Goal: Task Accomplishment & Management: Check status

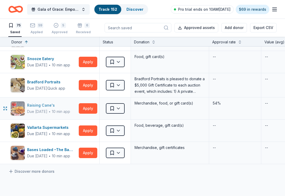
scroll to position [1564, 0]
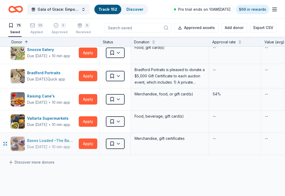
click at [44, 142] on div "Bases Loaded –The Baseball and Softball Superstore" at bounding box center [52, 140] width 50 height 6
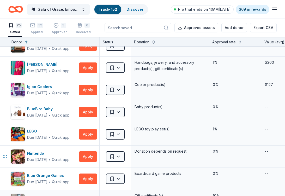
scroll to position [1303, 0]
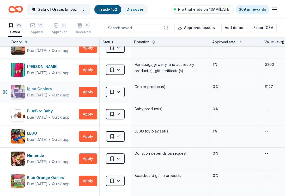
click at [68, 98] on div "Due in 43 days ∙ Quick app" at bounding box center [48, 95] width 42 height 6
click at [43, 65] on div "Alexis Drake" at bounding box center [48, 66] width 42 height 6
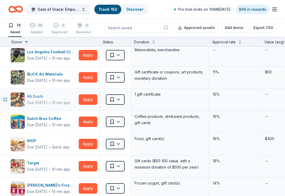
scroll to position [130, 0]
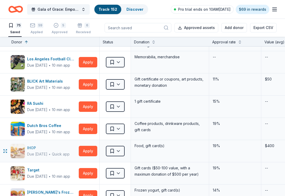
click at [36, 148] on div "IHOP" at bounding box center [48, 147] width 42 height 6
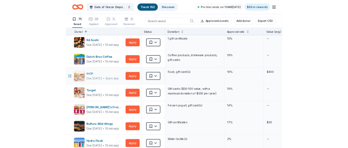
scroll to position [209, 0]
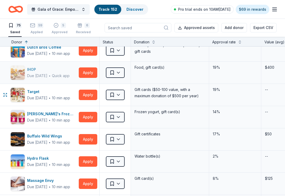
click at [44, 94] on div "Target" at bounding box center [48, 91] width 43 height 6
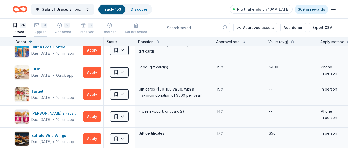
click at [44, 25] on div "61" at bounding box center [43, 25] width 5 height 5
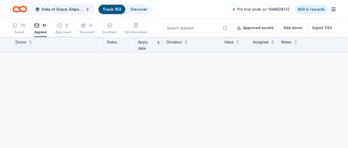
scroll to position [215, 0]
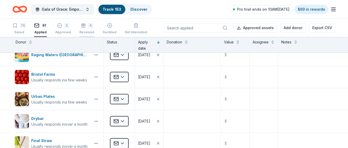
click at [85, 32] on div "Received" at bounding box center [87, 32] width 15 height 4
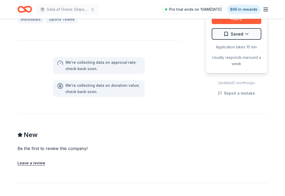
scroll to position [352, 0]
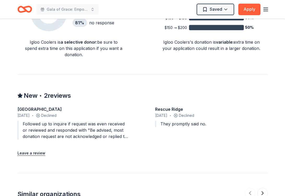
scroll to position [365, 0]
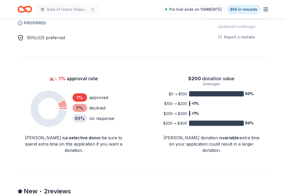
scroll to position [365, 0]
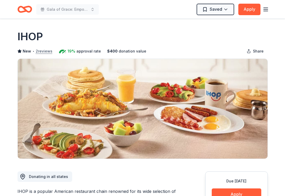
click at [44, 52] on button "2 reviews" at bounding box center [44, 51] width 17 height 6
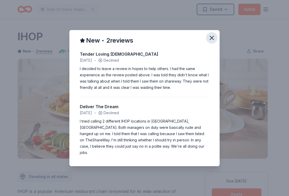
click at [212, 41] on icon "button" at bounding box center [211, 37] width 7 height 7
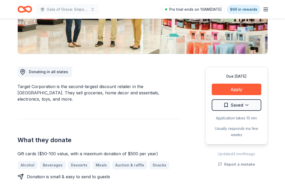
scroll to position [182, 0]
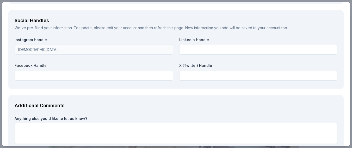
scroll to position [717, 0]
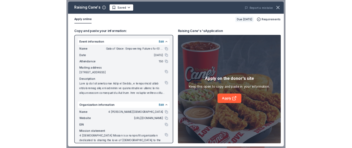
scroll to position [130, 0]
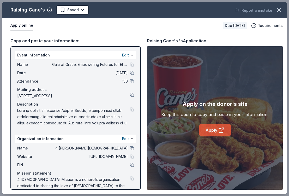
click at [211, 127] on link "Apply" at bounding box center [215, 130] width 32 height 13
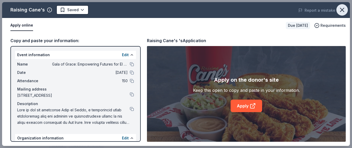
click at [289, 7] on icon "button" at bounding box center [342, 9] width 7 height 7
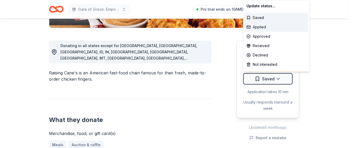
click at [282, 24] on div "Applied" at bounding box center [277, 26] width 64 height 9
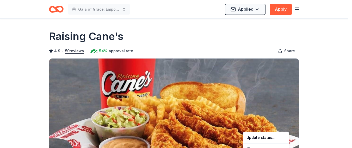
scroll to position [0, 0]
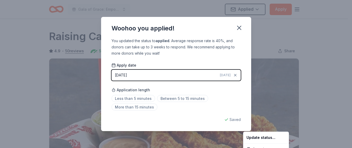
click at [236, 29] on html "Gala of Grace: Empowering Futures for El Porvenir Applied Apply Due in 45 days …" at bounding box center [176, 74] width 352 height 148
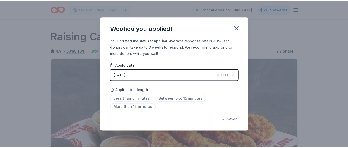
scroll to position [135, 0]
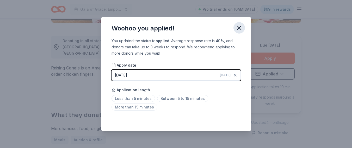
click at [236, 28] on icon "button" at bounding box center [239, 27] width 7 height 7
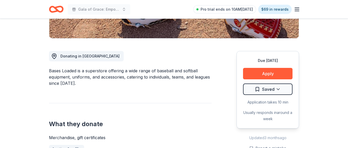
scroll to position [117, 0]
